Goal: Information Seeking & Learning: Learn about a topic

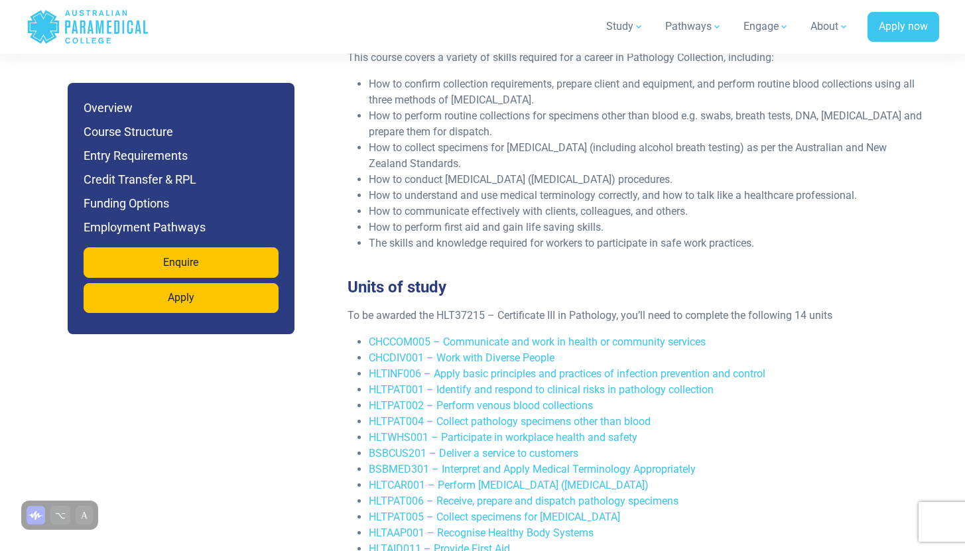
scroll to position [2339, 0]
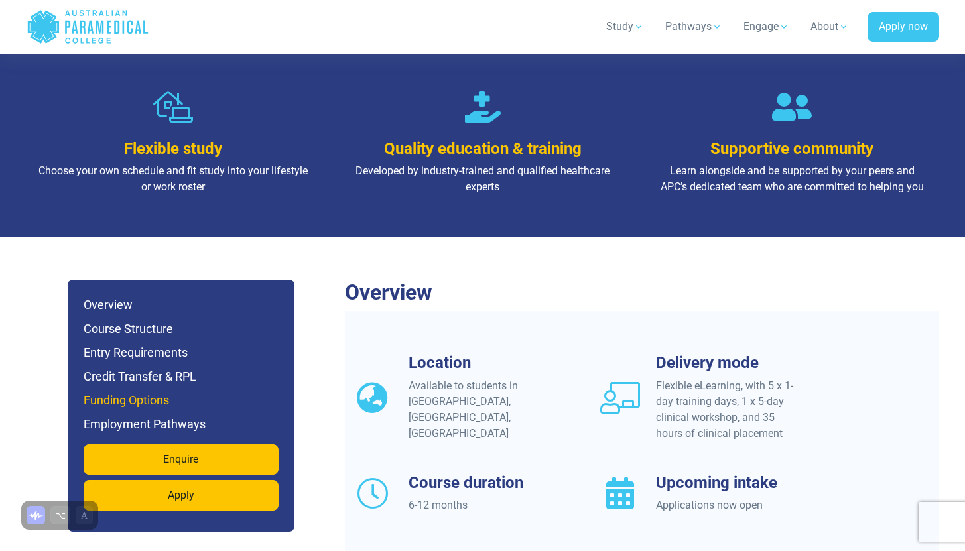
click at [180, 391] on h6 "Funding Options" at bounding box center [181, 400] width 195 height 19
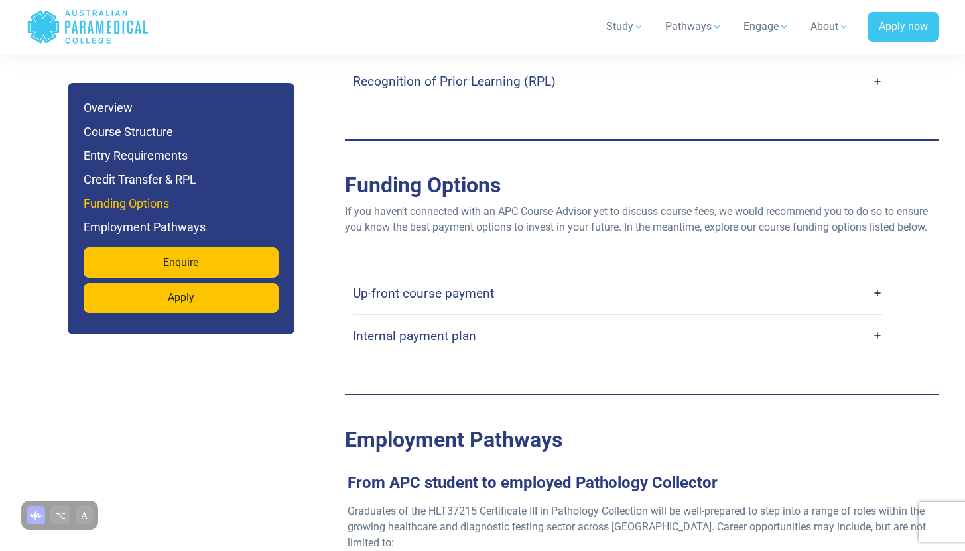
scroll to position [3707, 0]
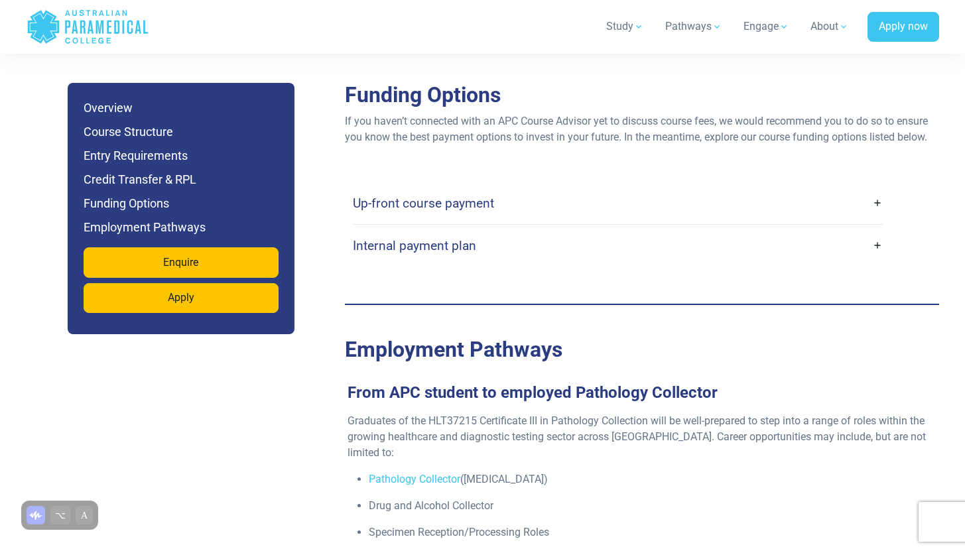
click at [490, 195] on link "Up-front course payment" at bounding box center [618, 203] width 530 height 31
click at [523, 188] on link "Up-front course payment" at bounding box center [618, 203] width 530 height 31
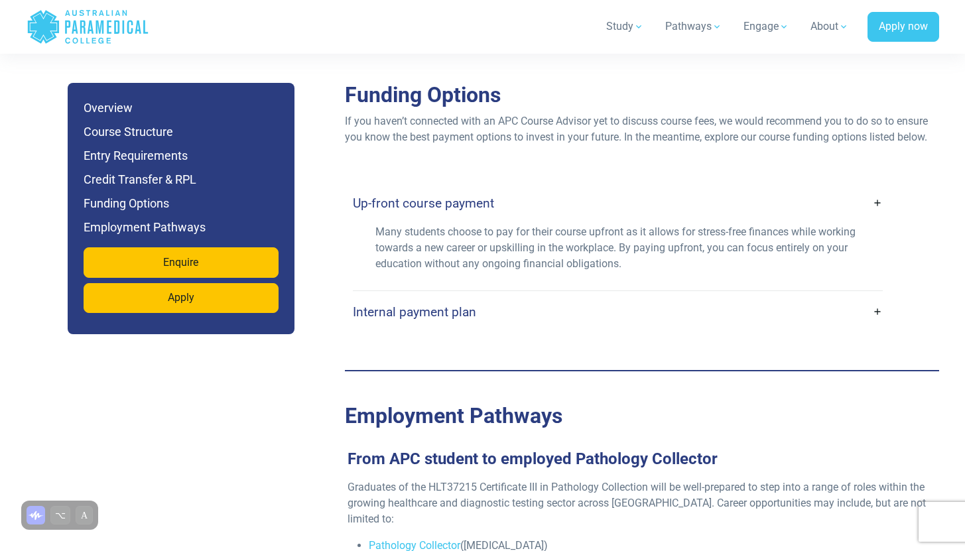
click at [558, 297] on link "Internal payment plan" at bounding box center [618, 312] width 530 height 31
click at [487, 297] on link "Internal payment plan" at bounding box center [618, 312] width 530 height 31
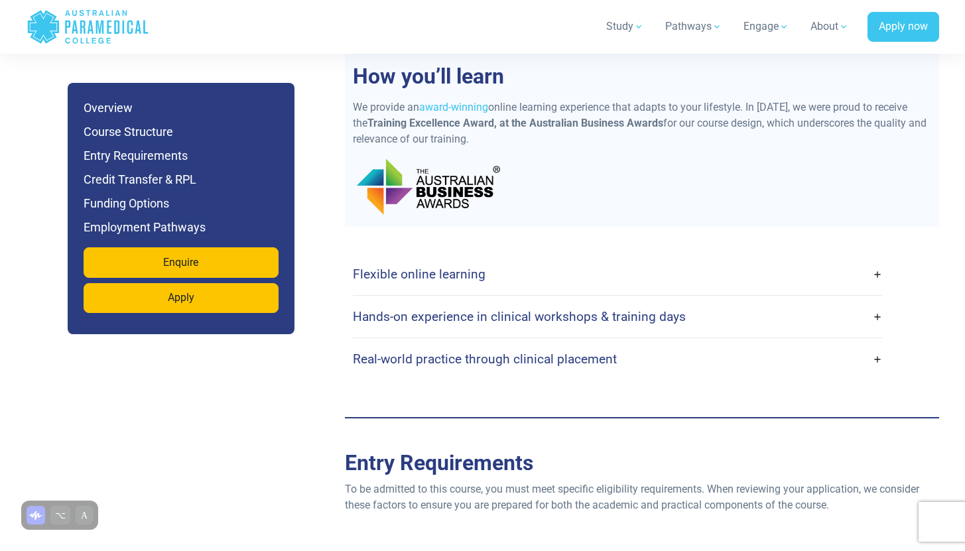
scroll to position [2869, 0]
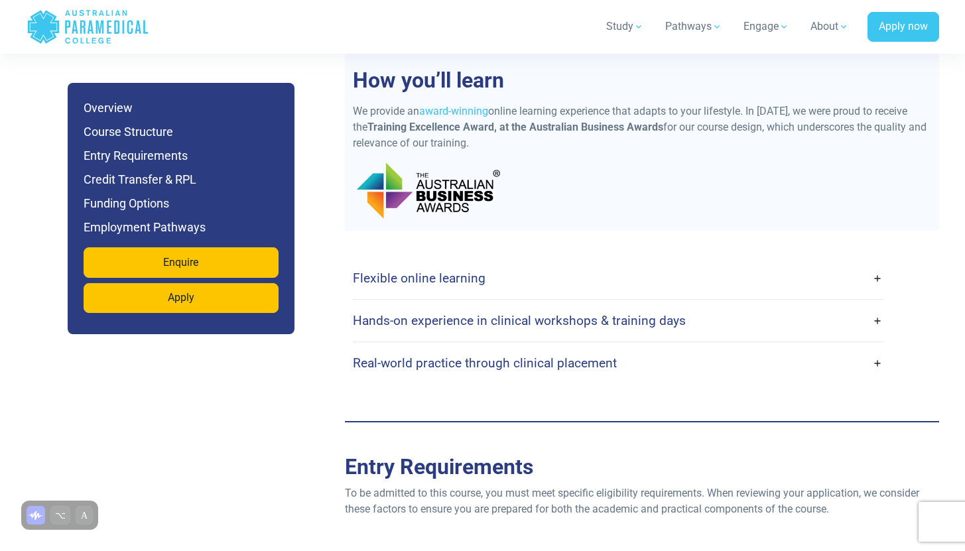
click at [511, 305] on link "Hands-on experience in clinical workshops & training days" at bounding box center [618, 320] width 530 height 31
click at [515, 313] on h4 "Hands-on experience in clinical workshops & training days" at bounding box center [519, 320] width 333 height 15
click at [876, 264] on link "Flexible online learning" at bounding box center [618, 278] width 530 height 31
click at [876, 350] on link "Real-world practice through clinical placement" at bounding box center [618, 363] width 530 height 31
click at [853, 269] on link "Flexible online learning" at bounding box center [618, 278] width 530 height 31
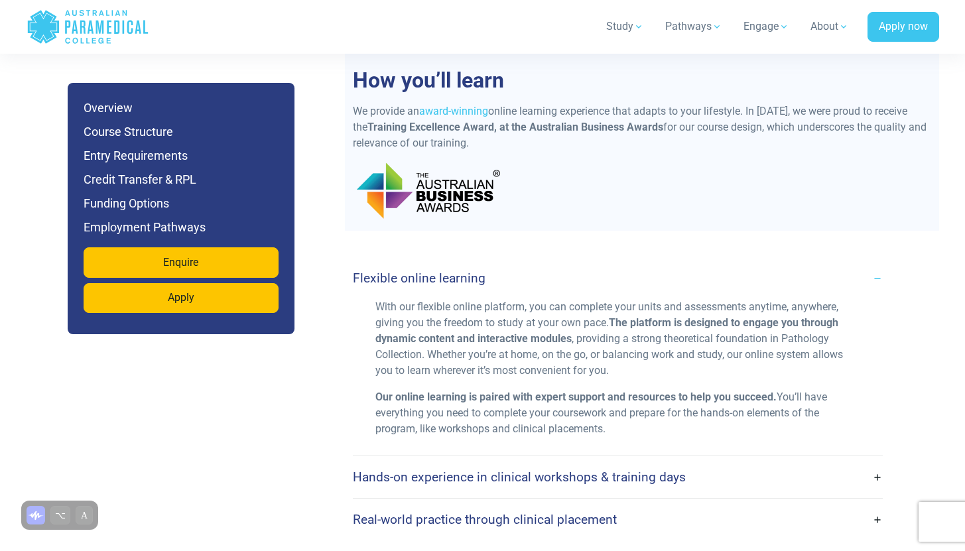
click at [861, 263] on link "Flexible online learning" at bounding box center [618, 278] width 530 height 31
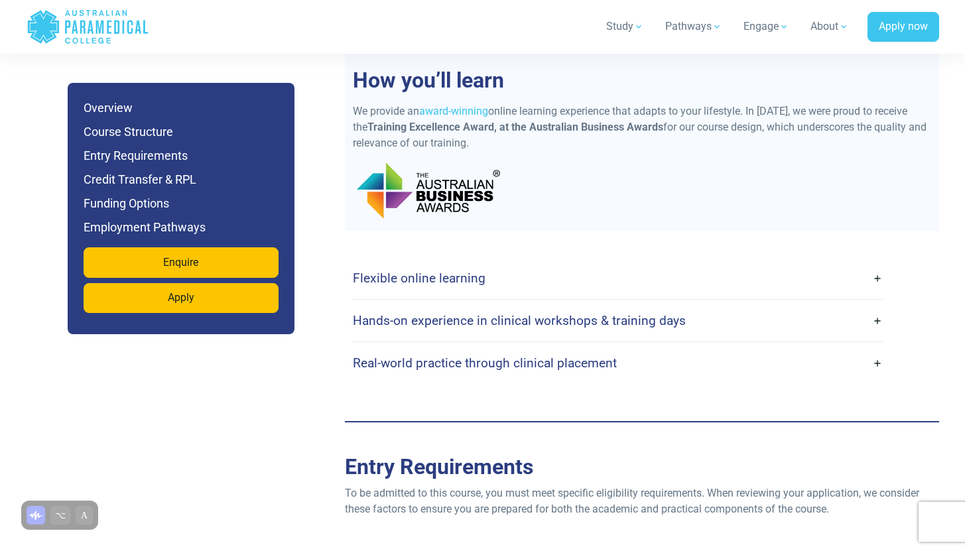
click at [860, 263] on link "Flexible online learning" at bounding box center [618, 278] width 530 height 31
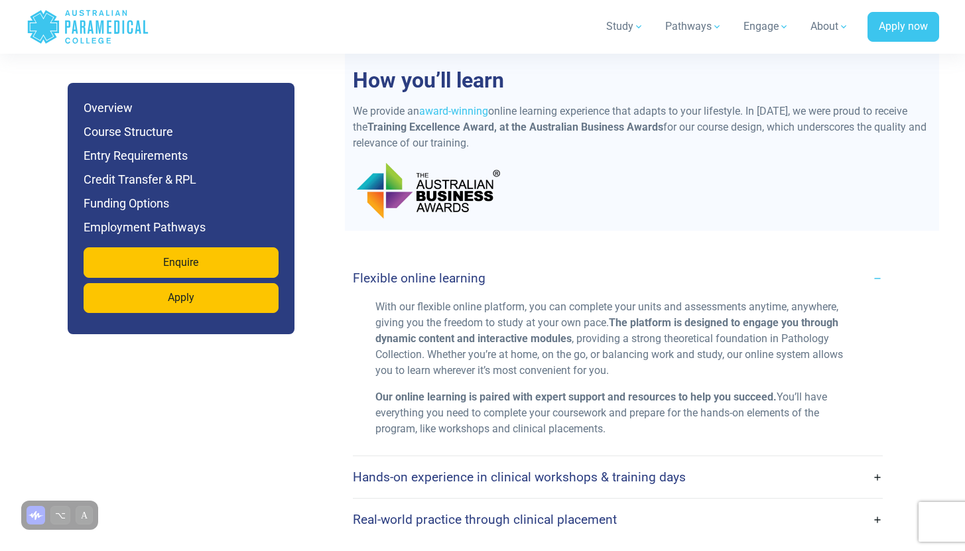
click at [860, 263] on link "Flexible online learning" at bounding box center [618, 278] width 530 height 31
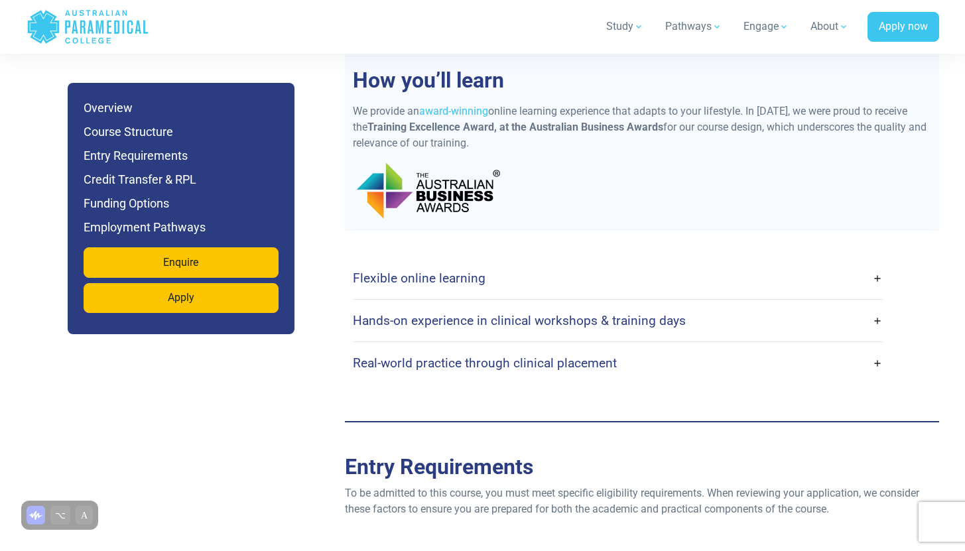
click at [570, 356] on h4 "Real-world practice through clinical placement" at bounding box center [485, 363] width 264 height 15
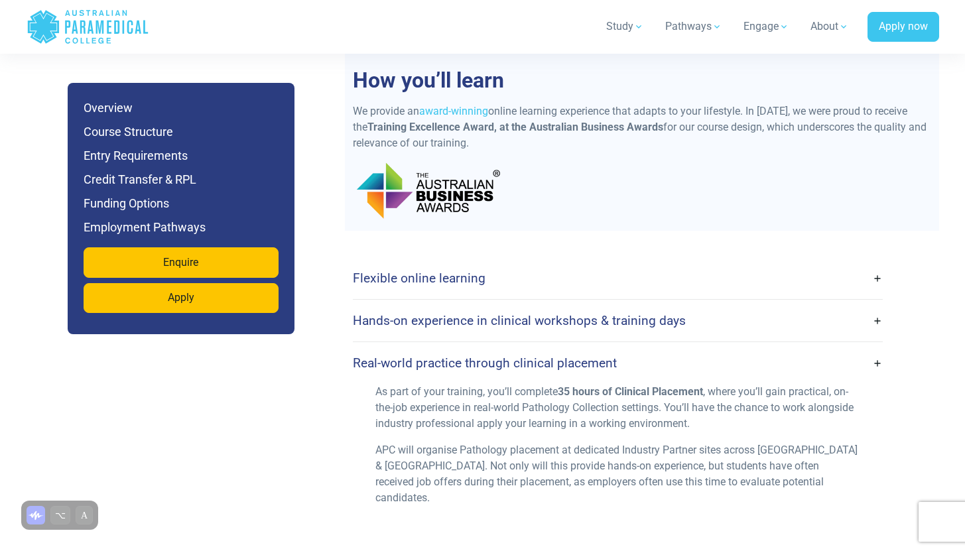
click at [570, 356] on h4 "Real-world practice through clinical placement" at bounding box center [485, 363] width 264 height 15
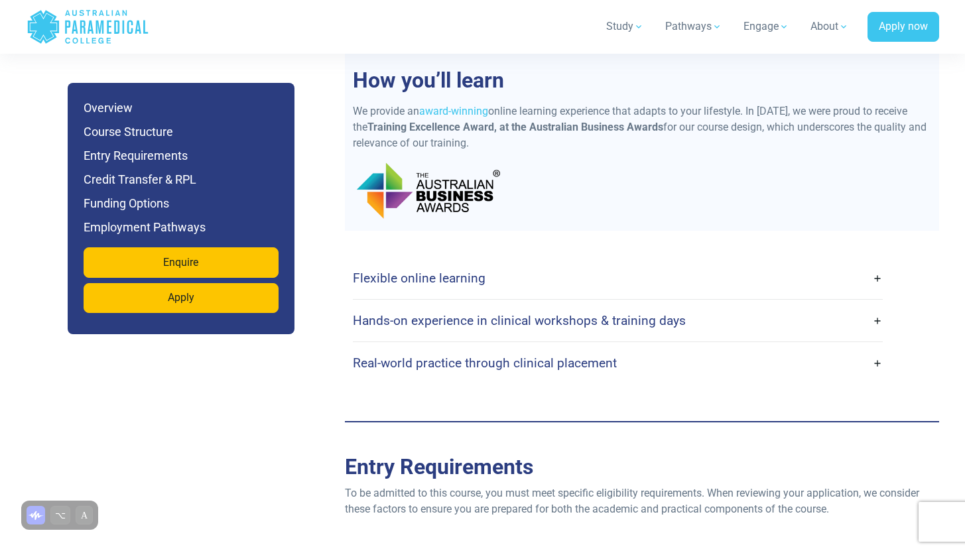
click at [561, 313] on h4 "Hands-on experience in clinical workshops & training days" at bounding box center [519, 320] width 333 height 15
click at [598, 313] on h4 "Hands-on experience in clinical workshops & training days" at bounding box center [519, 320] width 333 height 15
drag, startPoint x: 733, startPoint y: 318, endPoint x: 803, endPoint y: 318, distance: 69.6
click at [734, 318] on link "Hands-on experience in clinical workshops & training days" at bounding box center [618, 320] width 530 height 31
click at [874, 305] on link "Hands-on experience in clinical workshops & training days" at bounding box center [618, 320] width 530 height 31
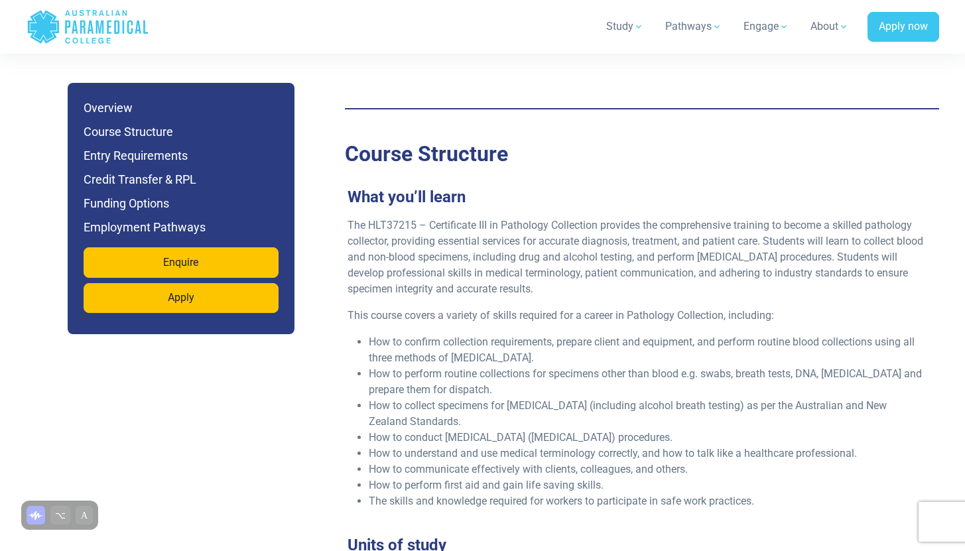
scroll to position [2080, 0]
